Goal: Task Accomplishment & Management: Manage account settings

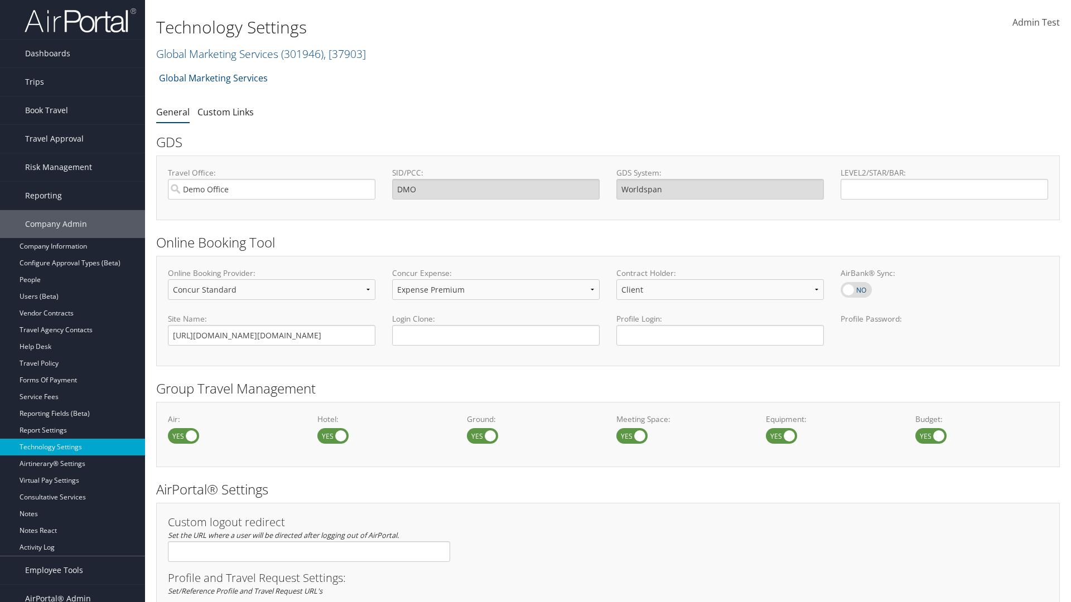
click at [216, 54] on link "Global Marketing Services ( 301946 ) , [ 37903 ]" at bounding box center [261, 53] width 210 height 15
click at [0, 0] on input "search" at bounding box center [0, 0] width 0 height 0
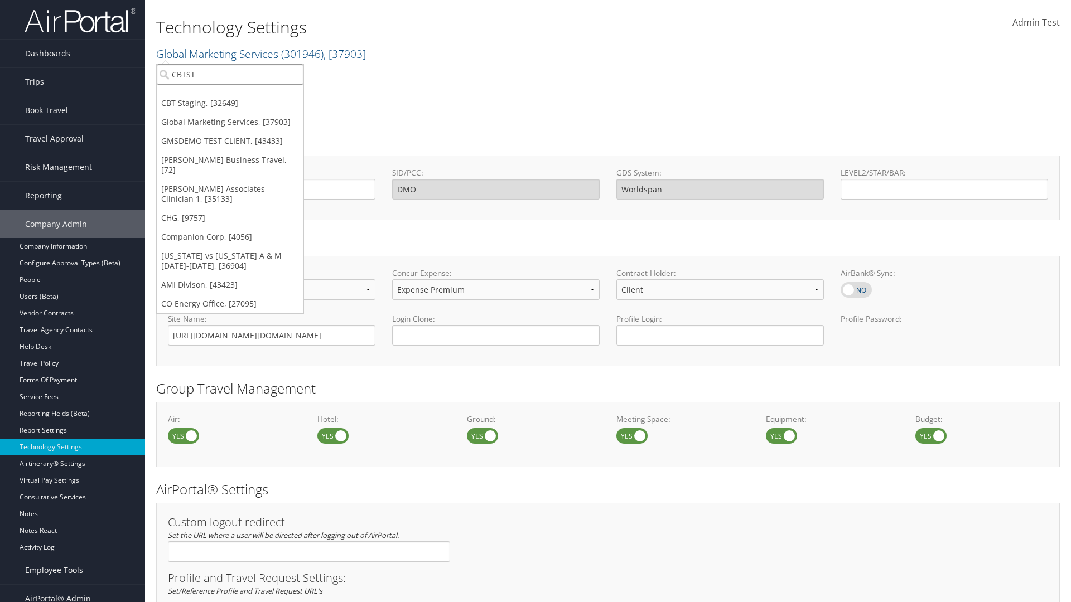
type input "CBTSTG"
click at [230, 95] on div "CBT Staging (CBTSTG), [32649]" at bounding box center [230, 95] width 159 height 10
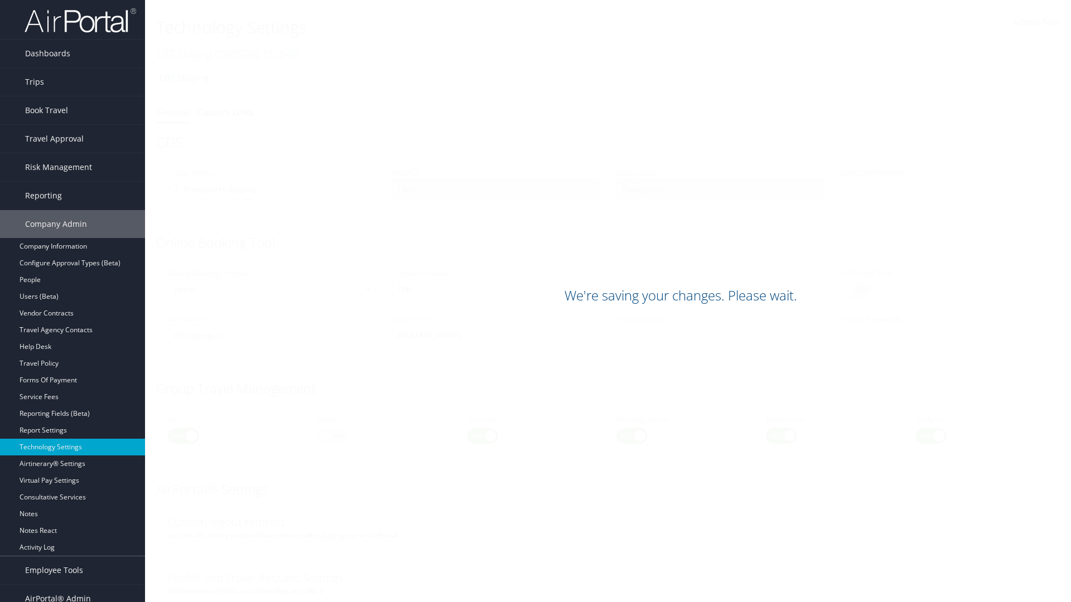
scroll to position [683, 0]
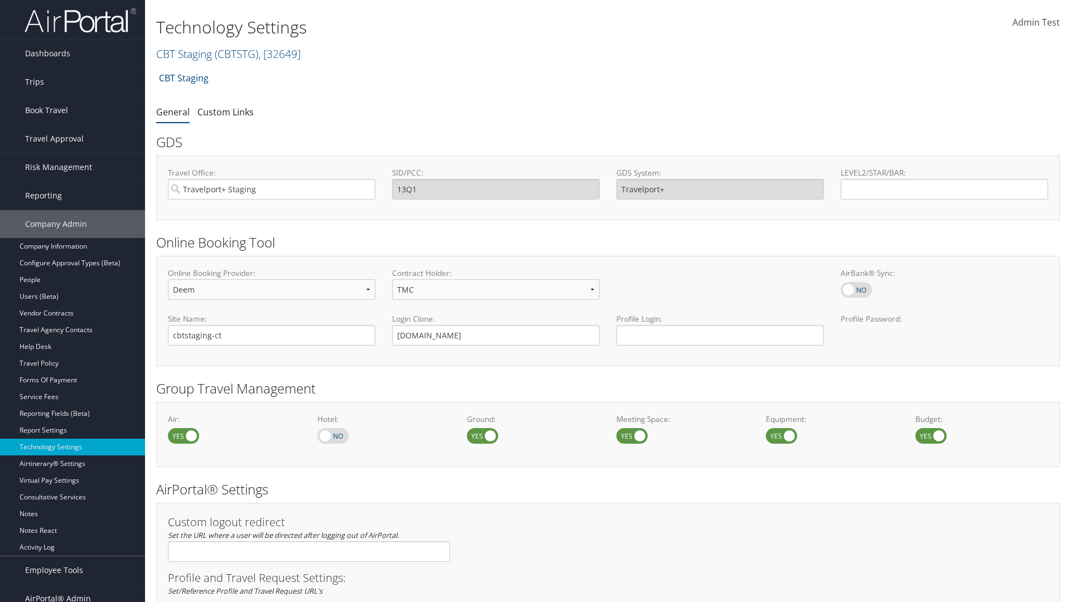
scroll to position [683, 0]
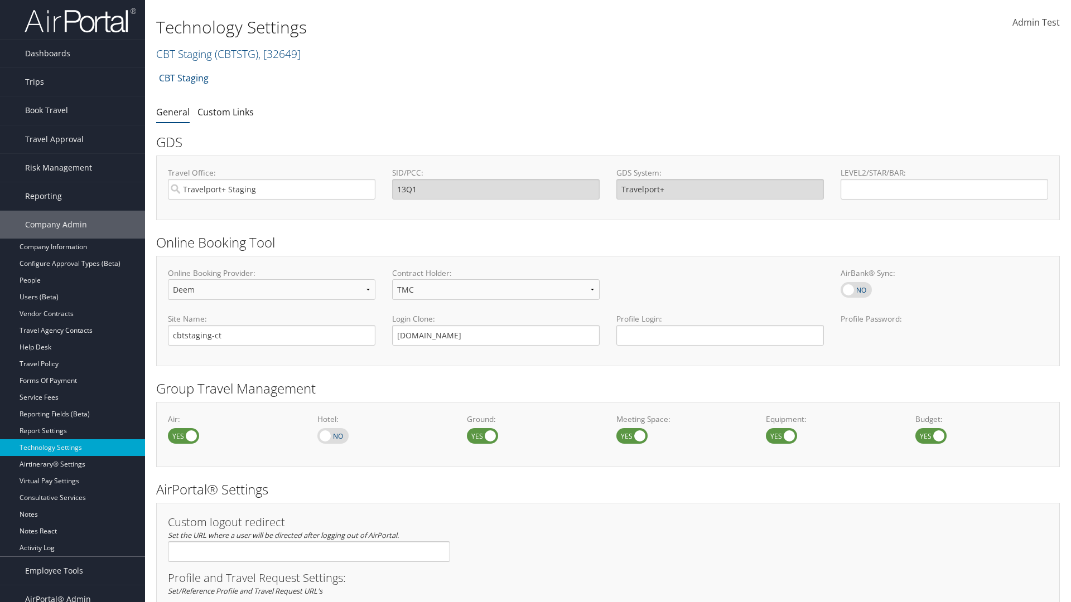
click at [72, 158] on link "Book/Manage Online Trips" at bounding box center [72, 166] width 145 height 17
select select "4"
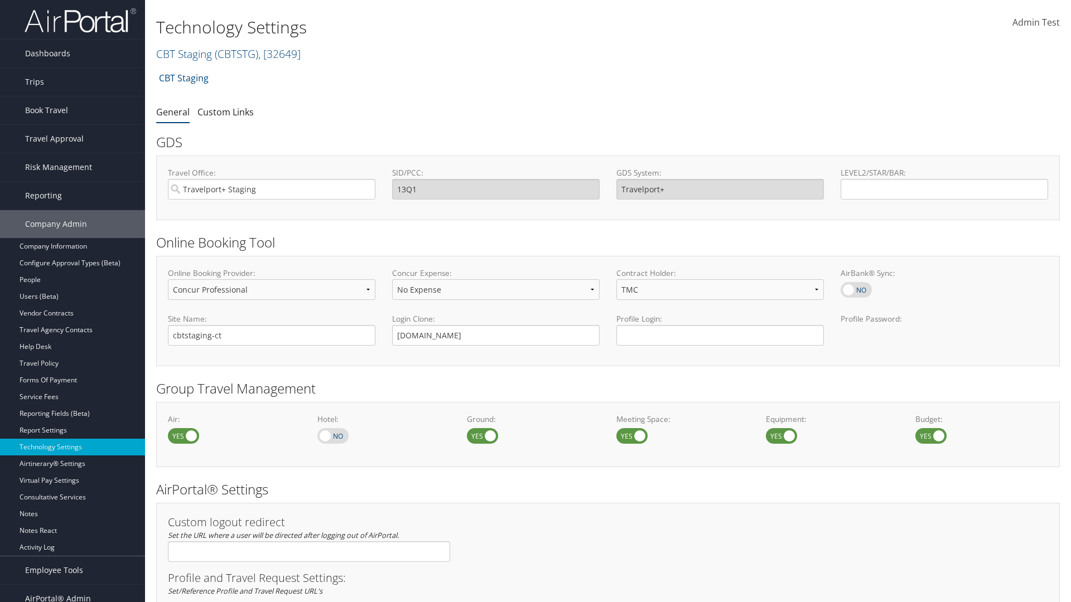
scroll to position [683, 0]
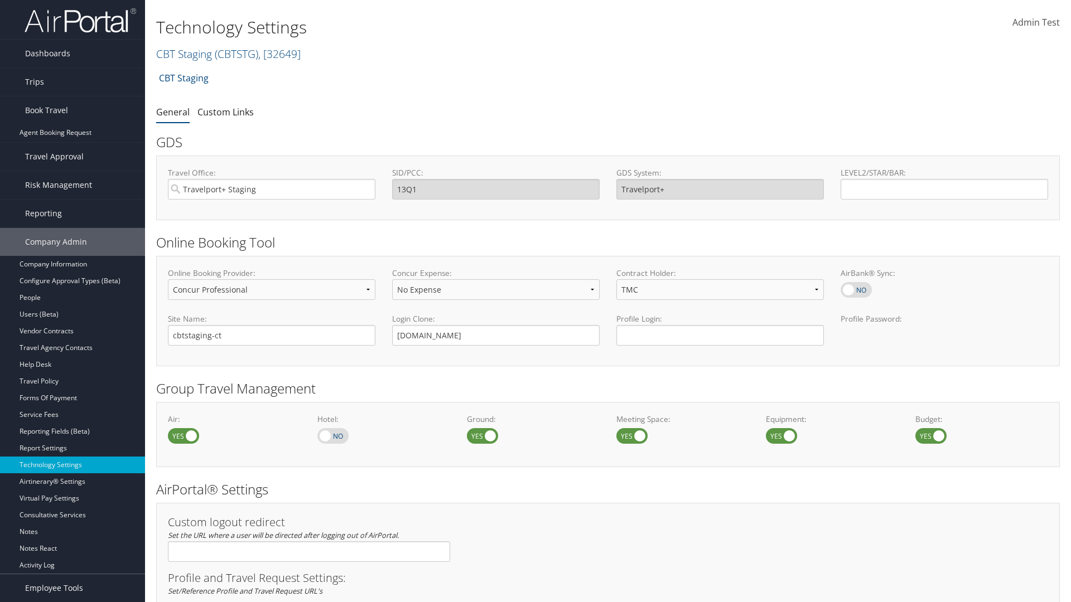
click at [72, 158] on link "Book/Manage Online Trips" at bounding box center [72, 166] width 145 height 17
